Goal: Navigation & Orientation: Find specific page/section

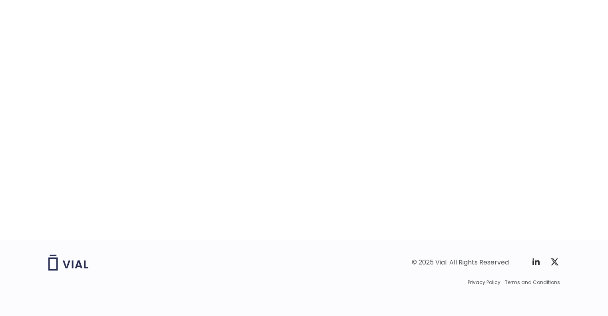
scroll to position [1249, 0]
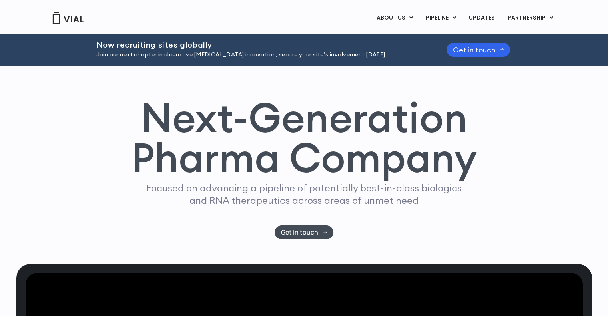
click at [179, 51] on p "Join our next chapter in ulcerative colitis innovation, secure your site’s invo…" at bounding box center [261, 54] width 330 height 9
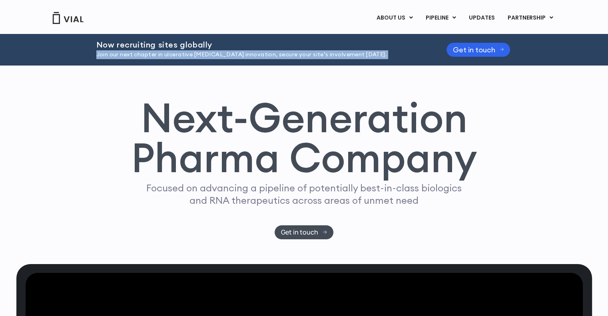
click at [179, 51] on p "Join our next chapter in ulcerative colitis innovation, secure your site’s invo…" at bounding box center [261, 54] width 330 height 9
